Goal: Find specific page/section: Find specific page/section

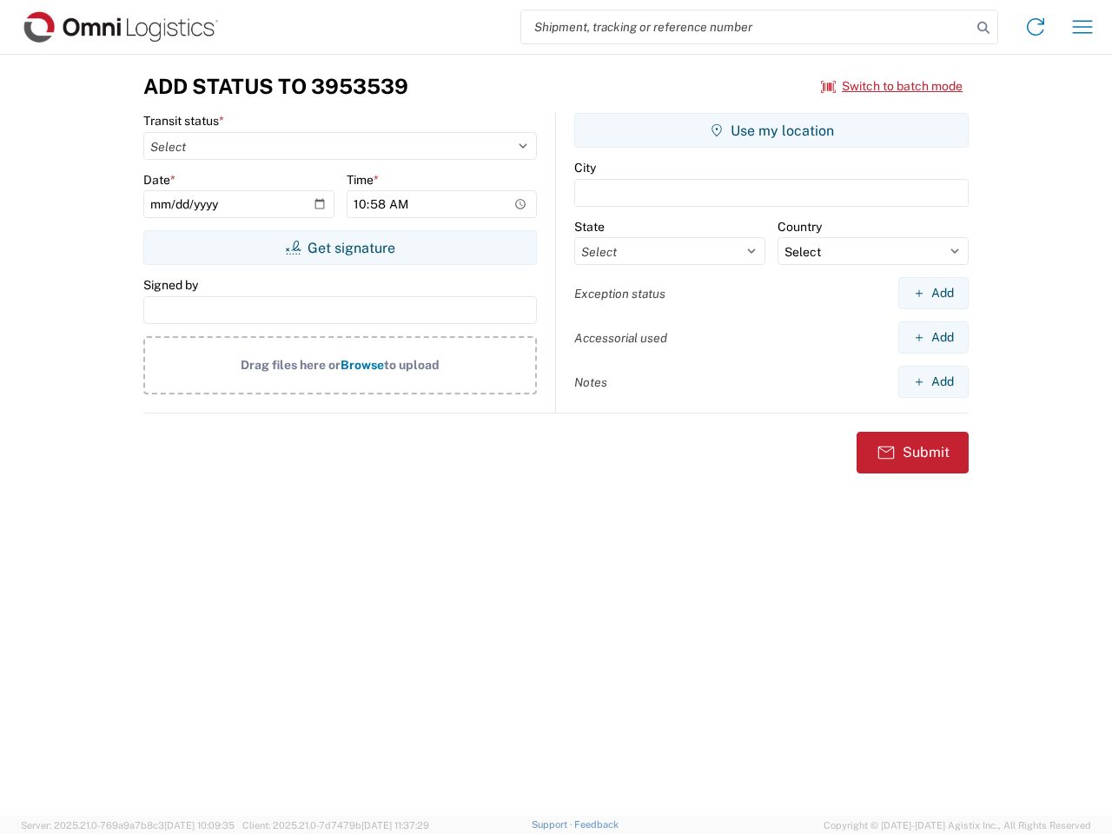
click at [746, 27] on input "search" at bounding box center [746, 26] width 450 height 33
click at [983, 28] on icon at bounding box center [983, 28] width 24 height 24
click at [1035, 27] on icon at bounding box center [1036, 27] width 28 height 28
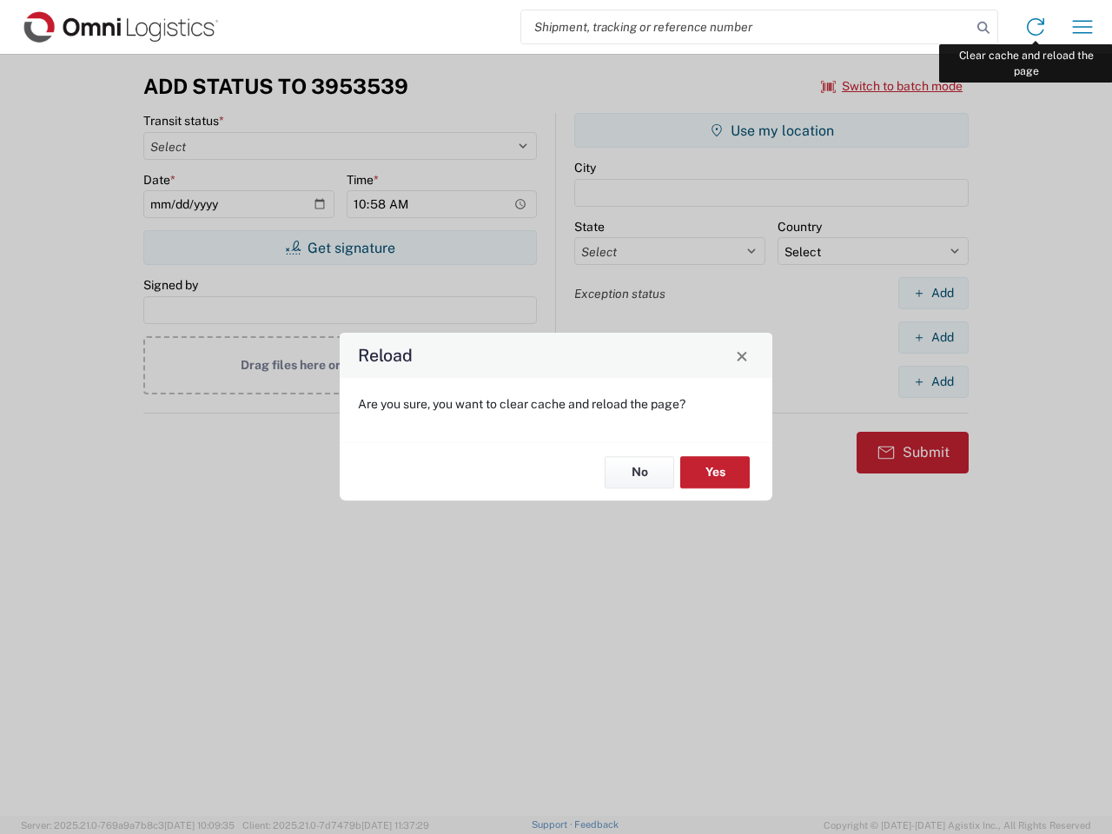
click at [1082, 27] on div "Reload Are you sure, you want to clear cache and reload the page? No Yes" at bounding box center [556, 417] width 1112 height 834
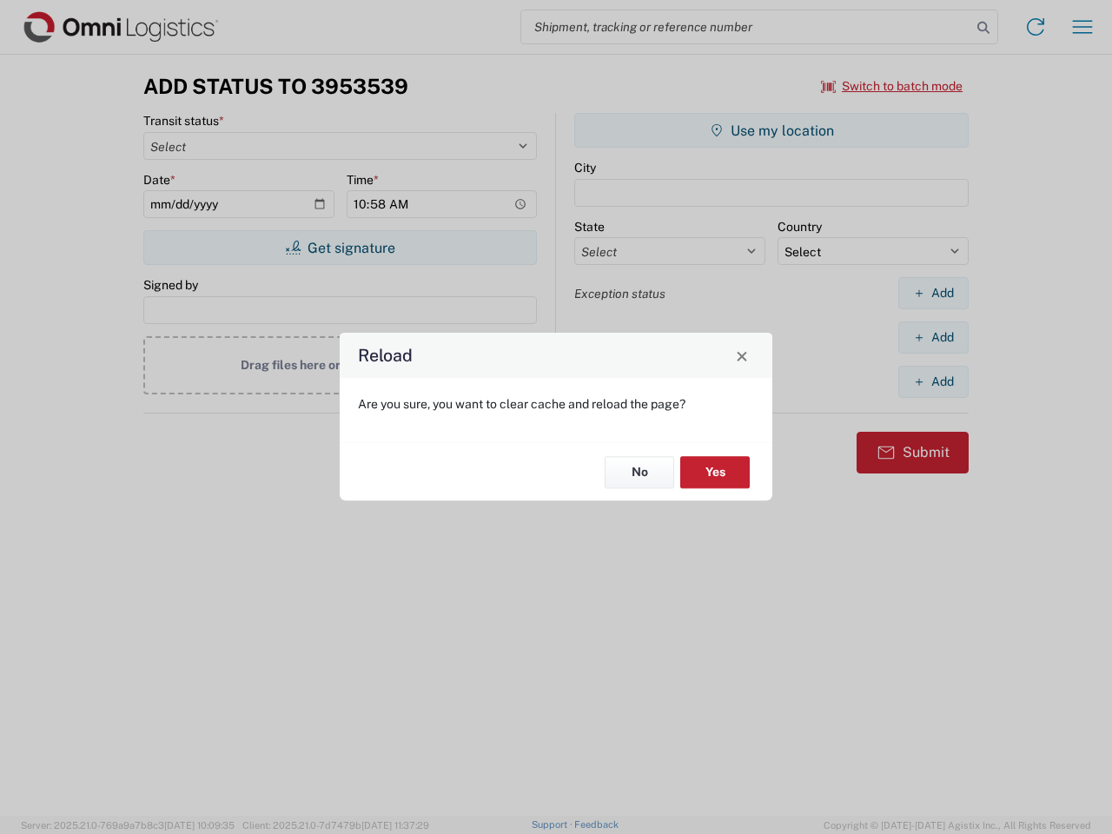
click at [892, 86] on div "Reload Are you sure, you want to clear cache and reload the page? No Yes" at bounding box center [556, 417] width 1112 height 834
click at [340, 248] on div "Reload Are you sure, you want to clear cache and reload the page? No Yes" at bounding box center [556, 417] width 1112 height 834
click at [771, 130] on div "Reload Are you sure, you want to clear cache and reload the page? No Yes" at bounding box center [556, 417] width 1112 height 834
click at [933, 293] on div "Reload Are you sure, you want to clear cache and reload the page? No Yes" at bounding box center [556, 417] width 1112 height 834
click at [933, 337] on div "Reload Are you sure, you want to clear cache and reload the page? No Yes" at bounding box center [556, 417] width 1112 height 834
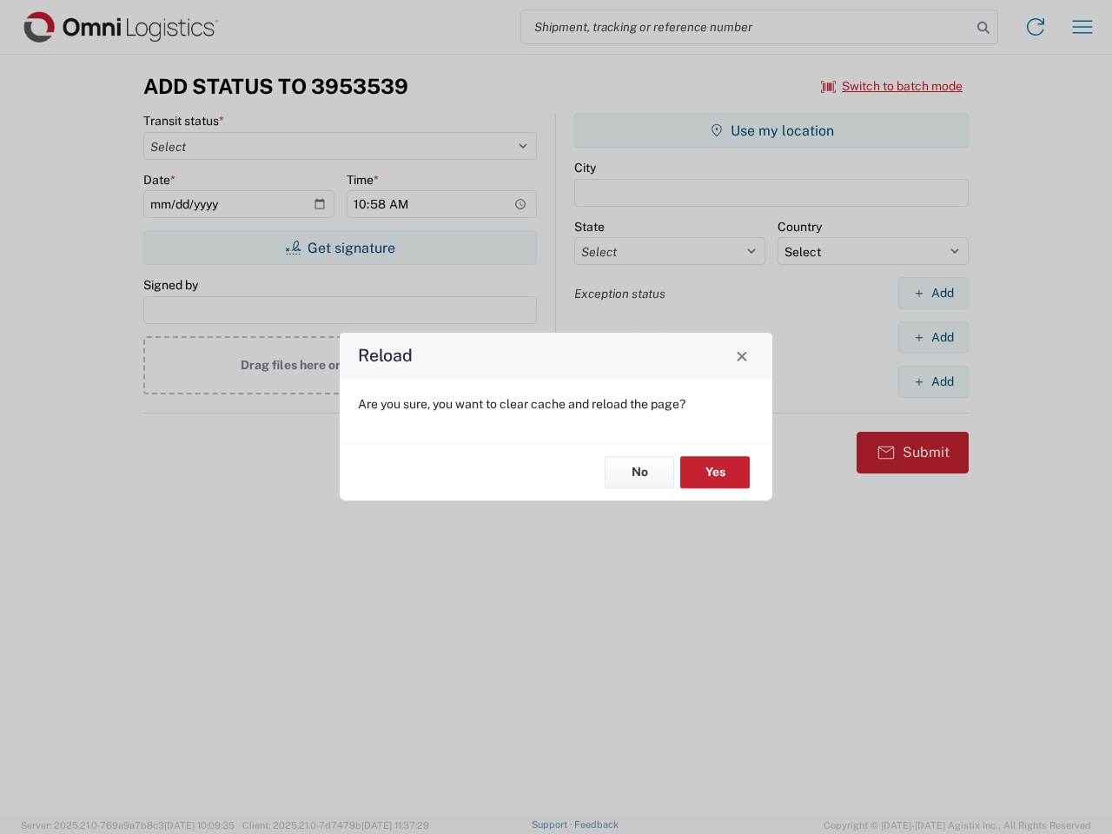
click at [933, 381] on div "Reload Are you sure, you want to clear cache and reload the page? No Yes" at bounding box center [556, 417] width 1112 height 834
